Goal: Information Seeking & Learning: Learn about a topic

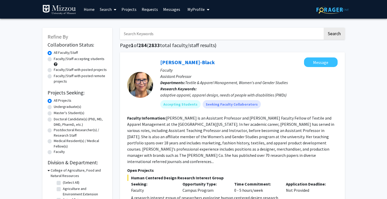
click at [274, 35] on input "Search Keywords" at bounding box center [221, 34] width 203 height 12
type input "genetics"
click at [323, 28] on button "Search" at bounding box center [333, 34] width 21 height 12
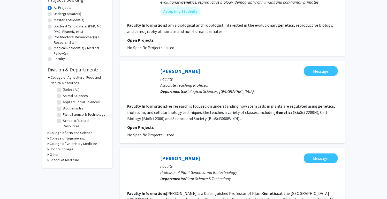
scroll to position [92, 0]
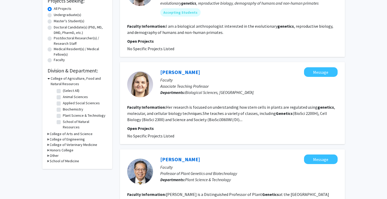
click at [48, 131] on icon at bounding box center [48, 133] width 1 height 5
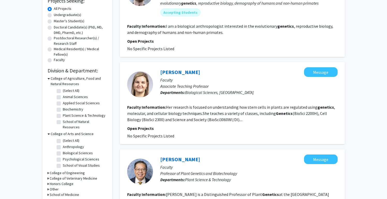
click at [63, 150] on label "Biological Sciences" at bounding box center [78, 152] width 30 height 5
click at [63, 150] on input "Biological Sciences" at bounding box center [64, 151] width 3 height 3
checkbox input "true"
